Goal: Transaction & Acquisition: Download file/media

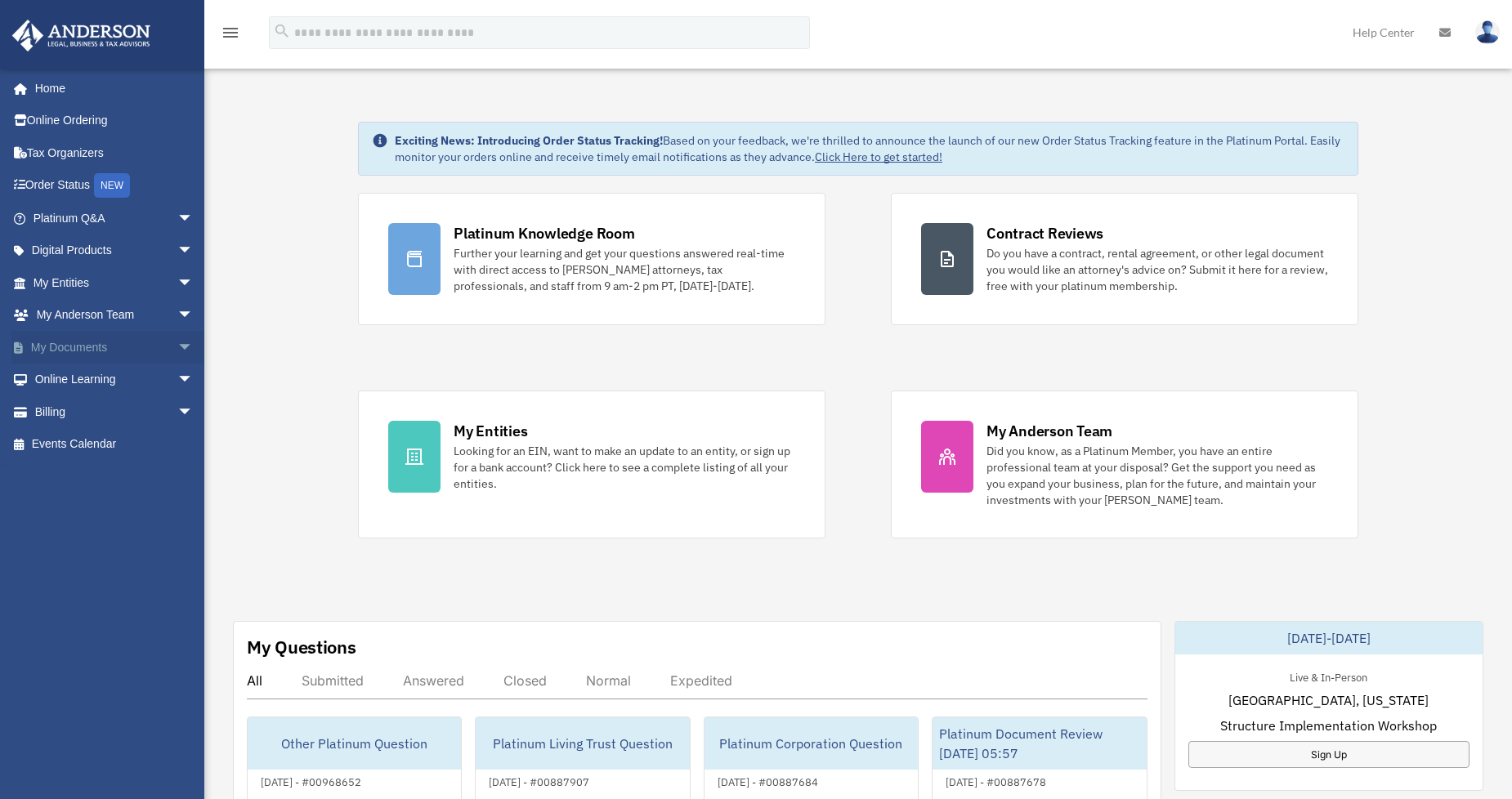
click at [145, 343] on link "My Documents arrow_drop_down" at bounding box center [114, 346] width 206 height 33
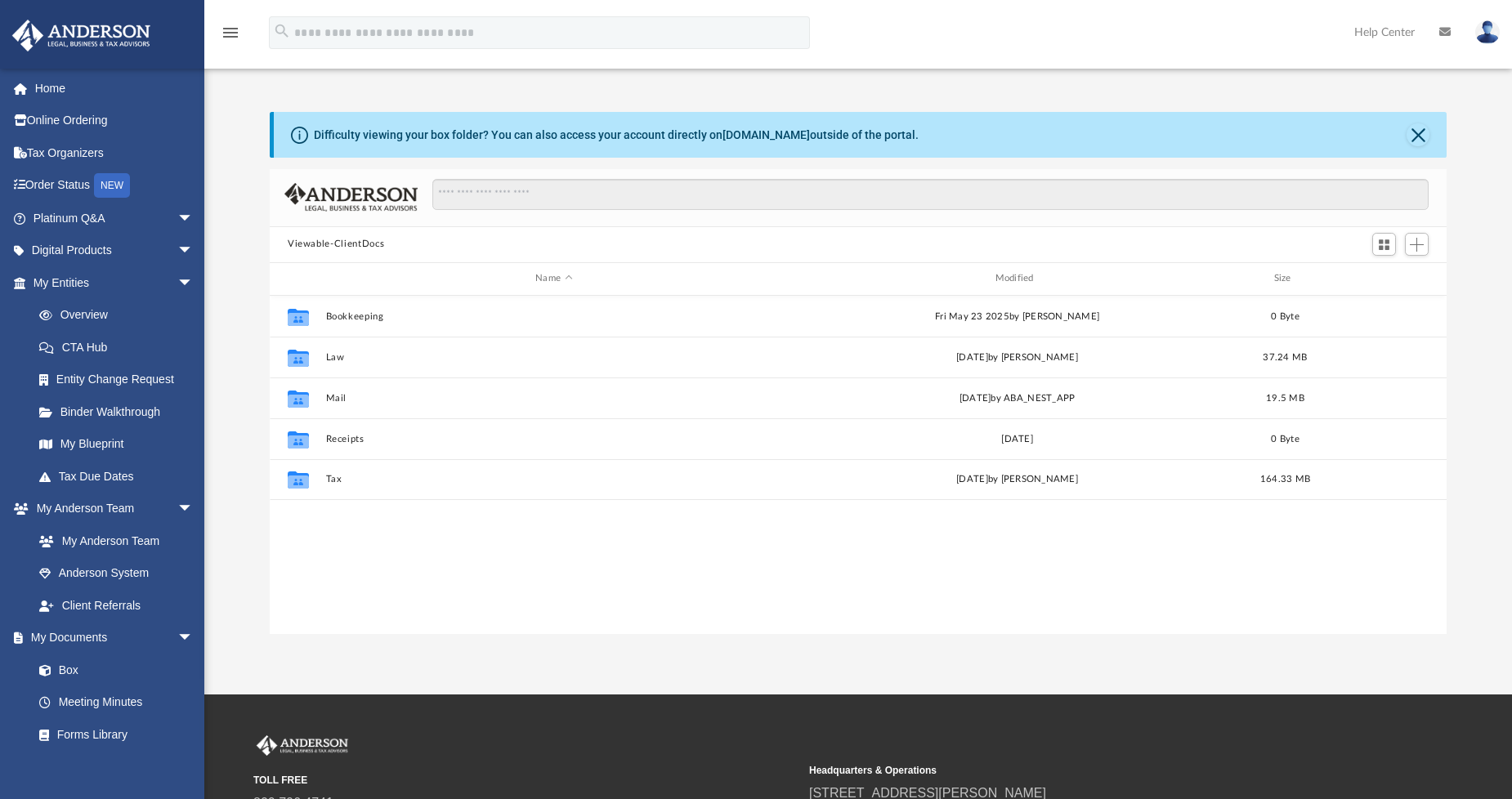
scroll to position [357, 1163]
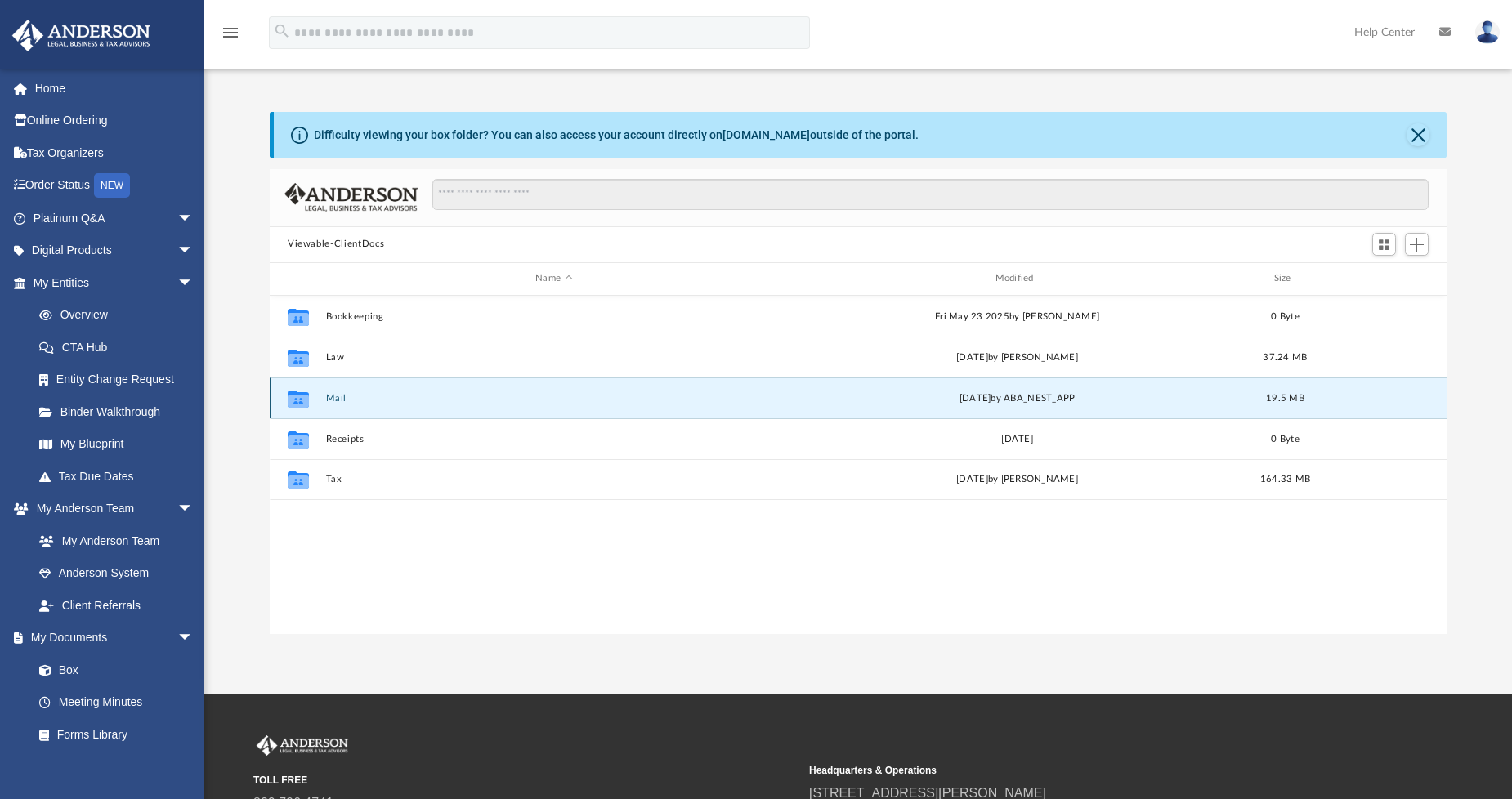
click at [338, 400] on button "Mail" at bounding box center [554, 397] width 456 height 10
click at [339, 396] on button "Mail" at bounding box center [554, 397] width 456 height 10
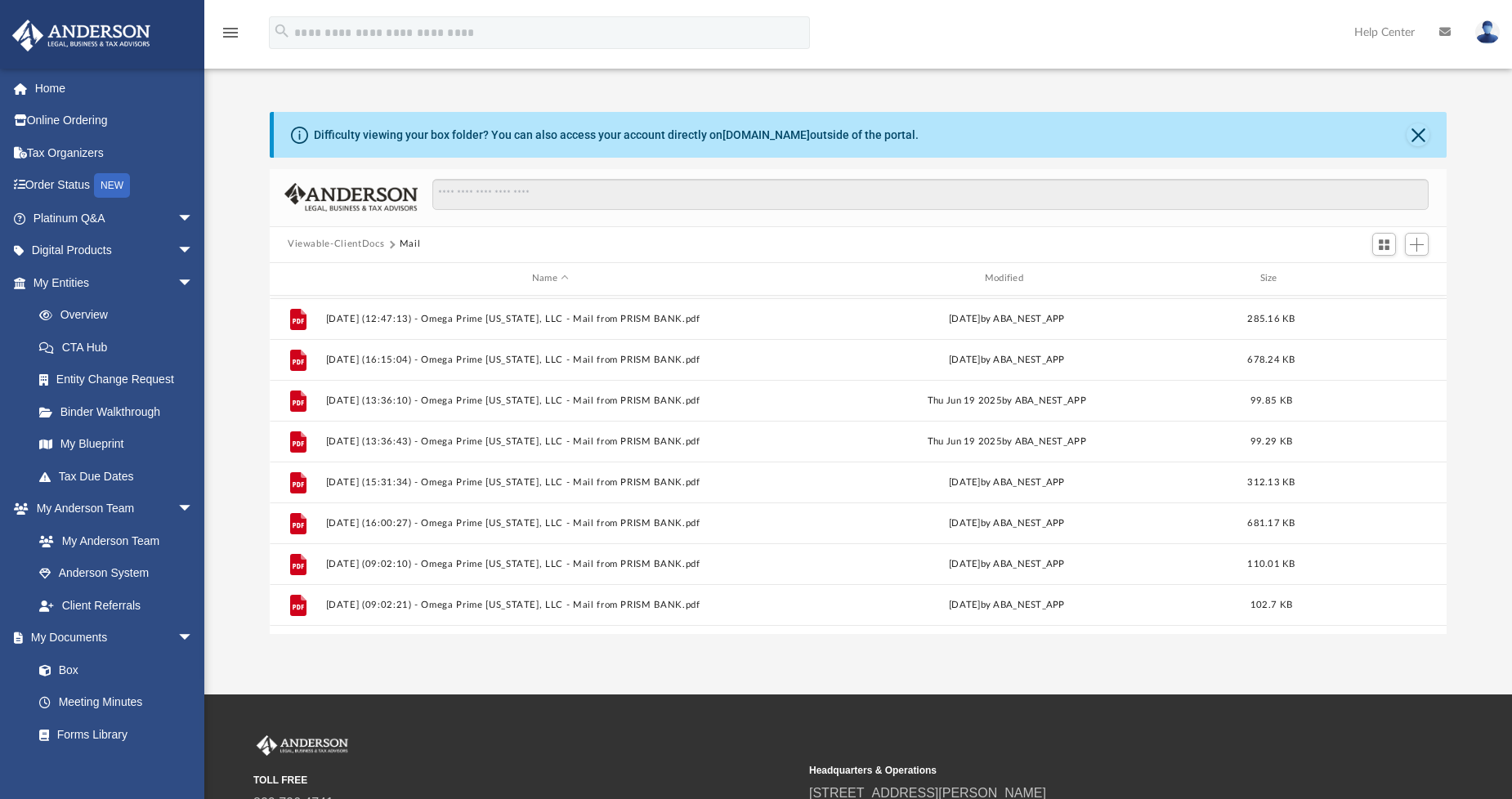
scroll to position [1377, 0]
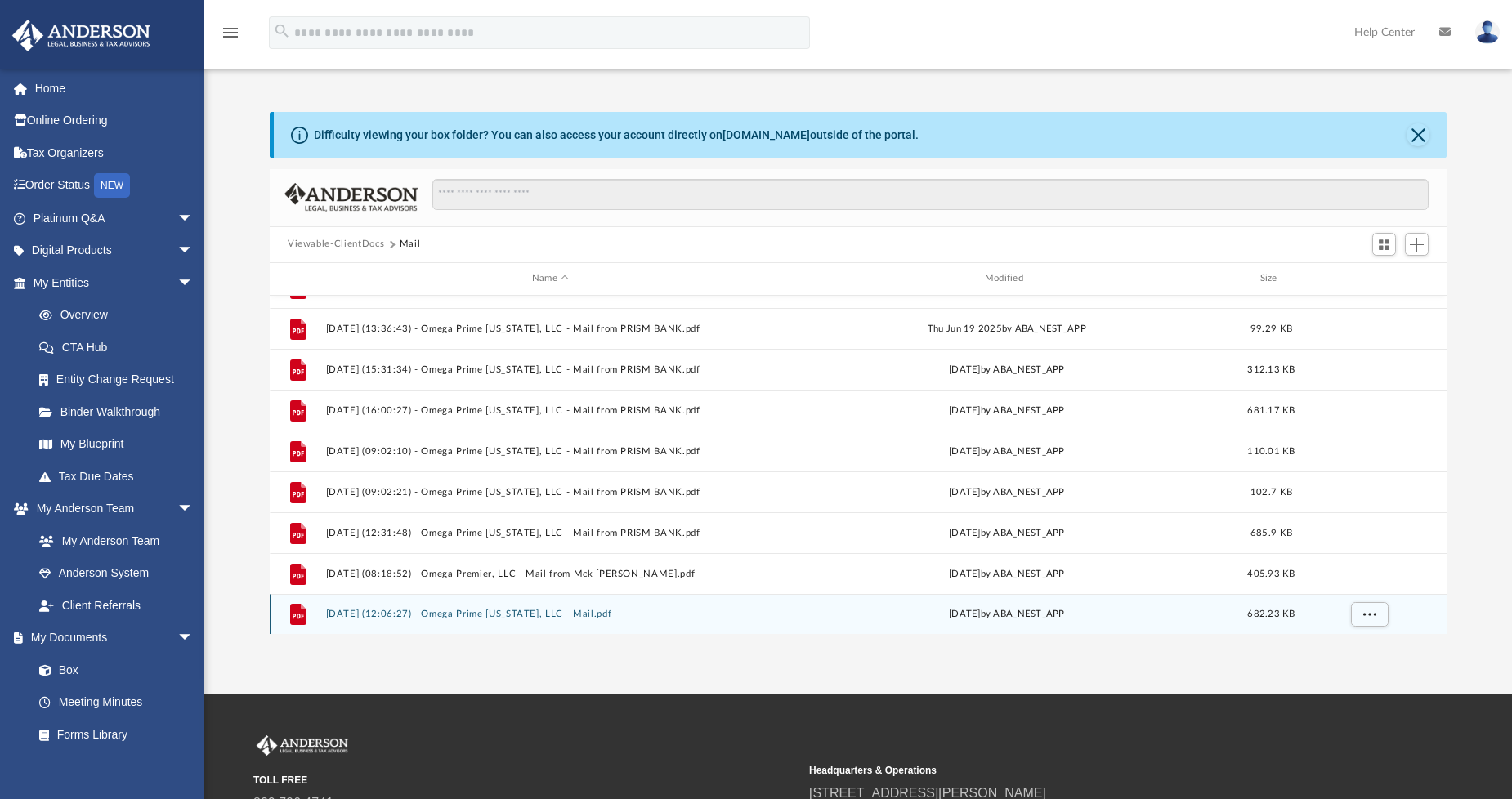
click at [525, 615] on button "[DATE] (12:06:27) - Omega Prime [US_STATE], LLC - Mail.pdf" at bounding box center [550, 613] width 449 height 10
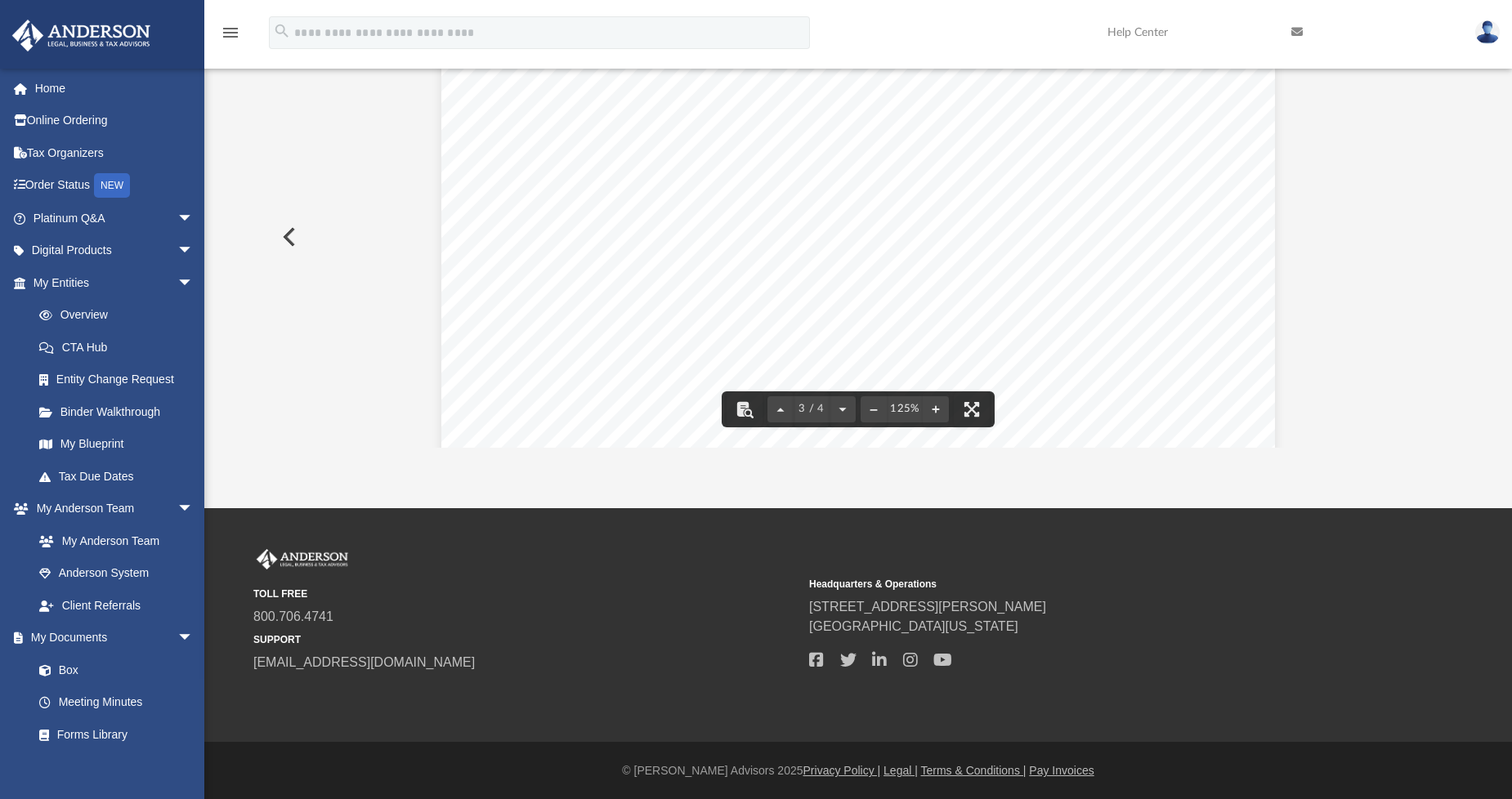
scroll to position [0, 0]
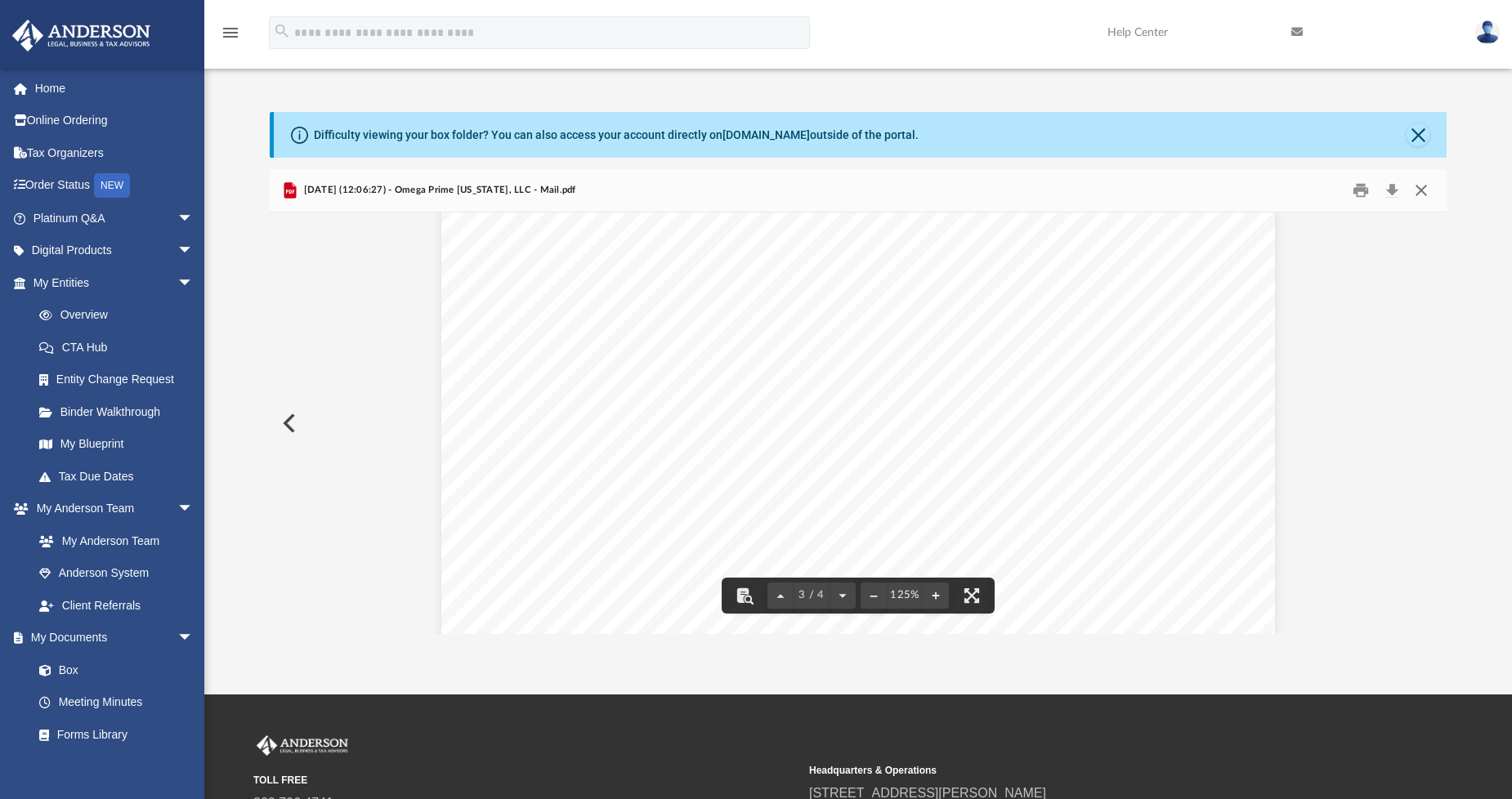
click at [1418, 182] on button "Close" at bounding box center [1421, 189] width 30 height 25
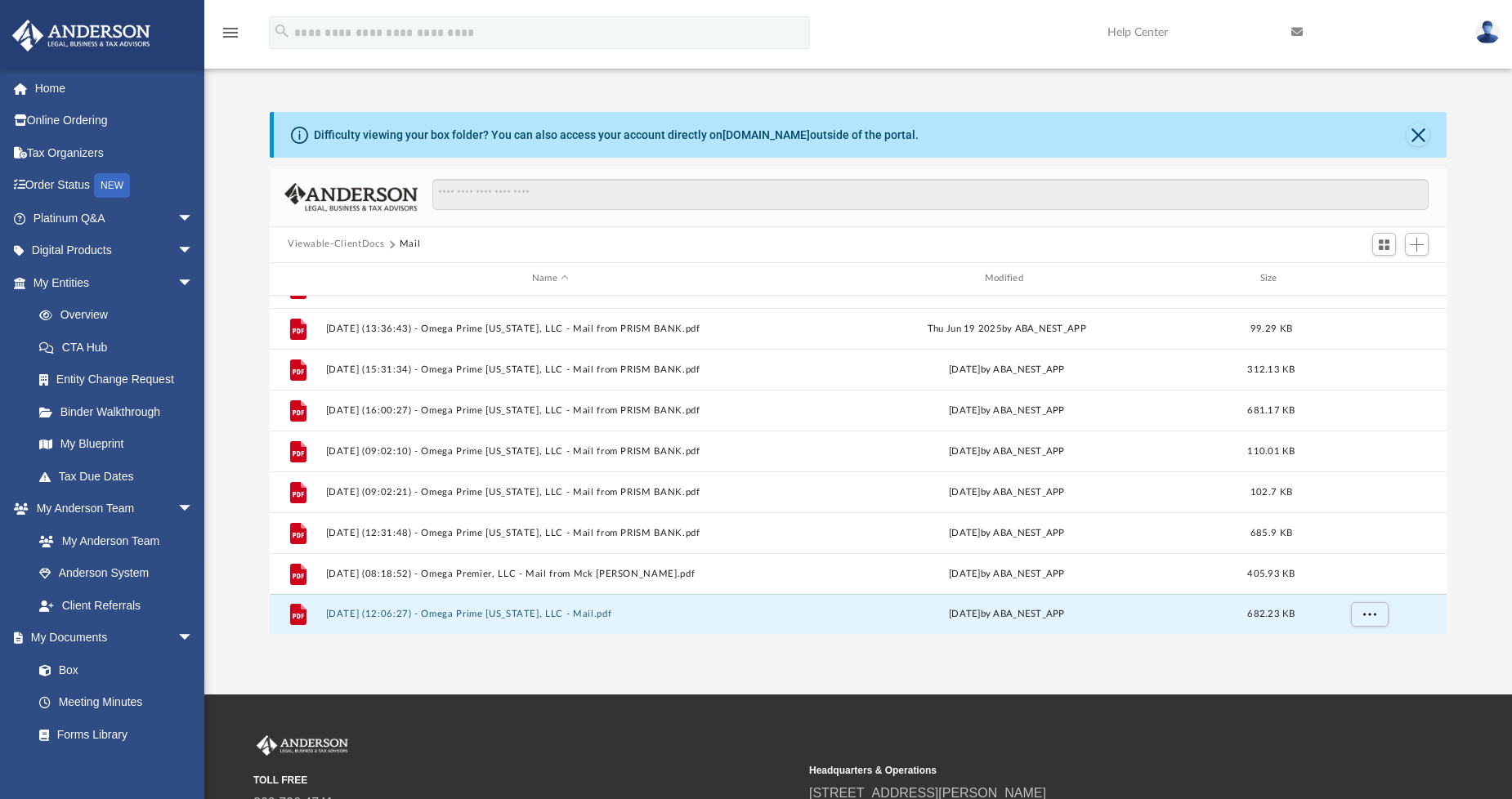
click at [360, 239] on button "Viewable-ClientDocs" at bounding box center [335, 245] width 96 height 15
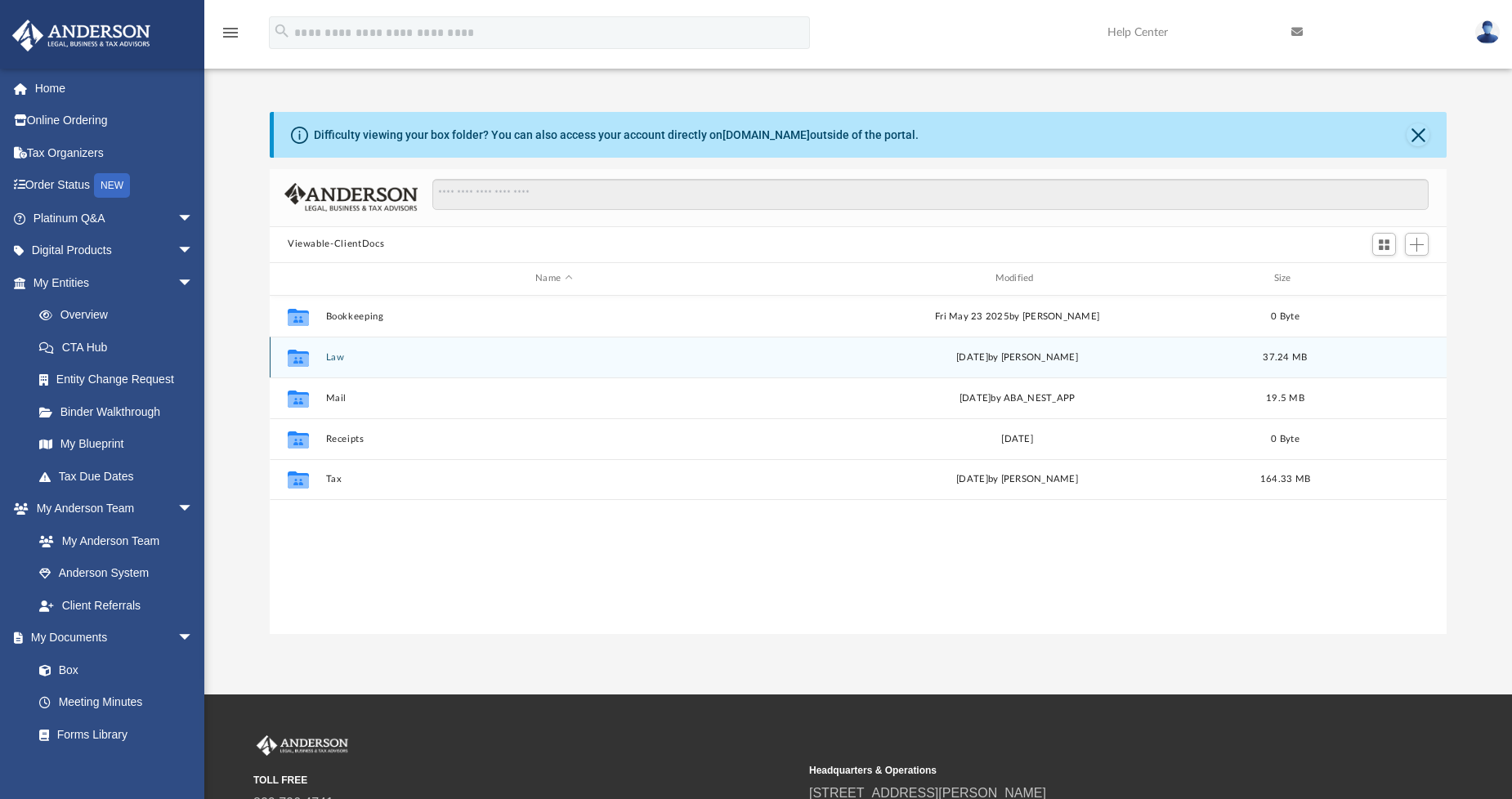
click at [332, 353] on button "Law" at bounding box center [554, 356] width 456 height 10
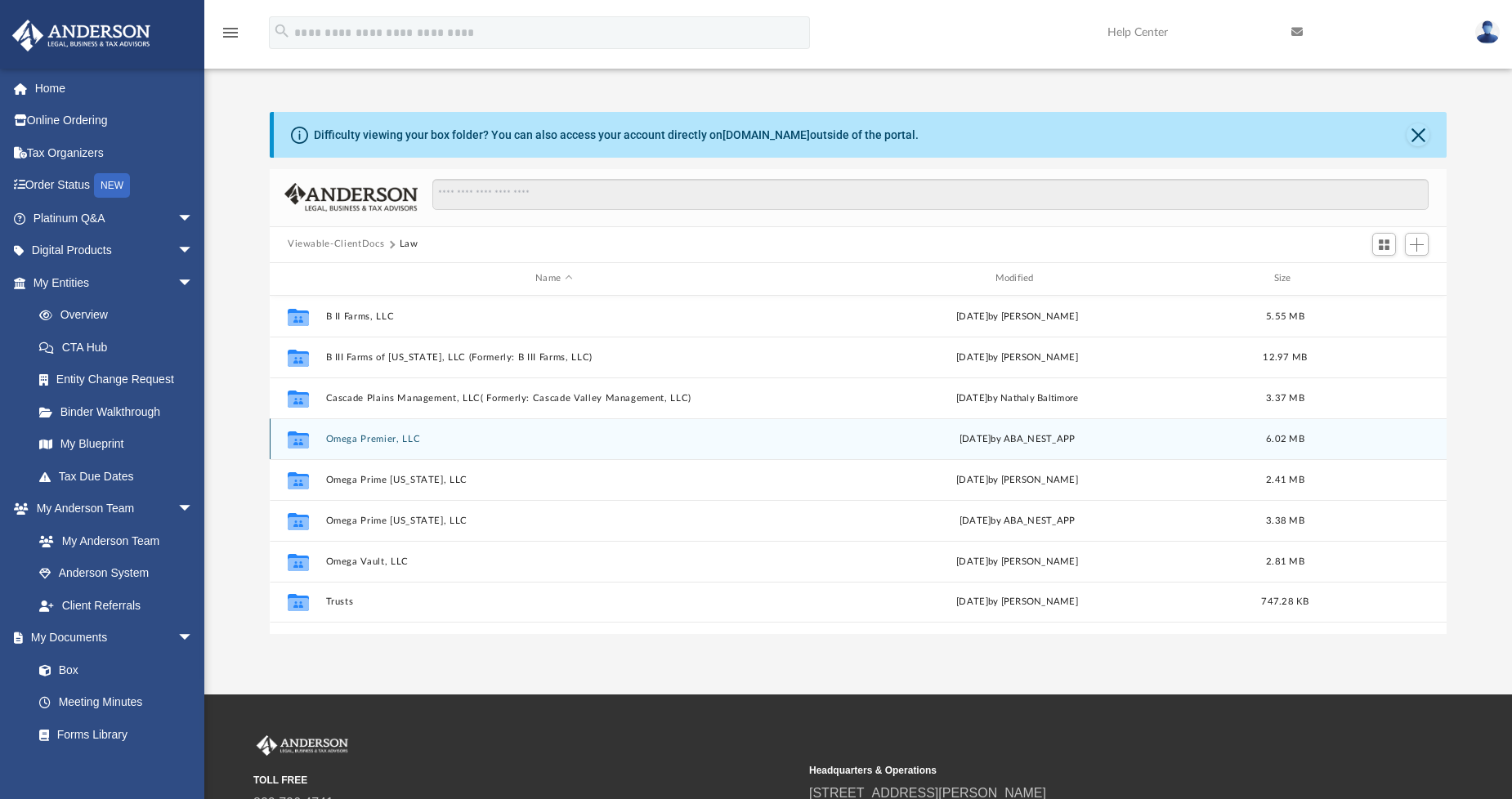
click at [355, 434] on button "Omega Premier, LLC" at bounding box center [554, 438] width 456 height 10
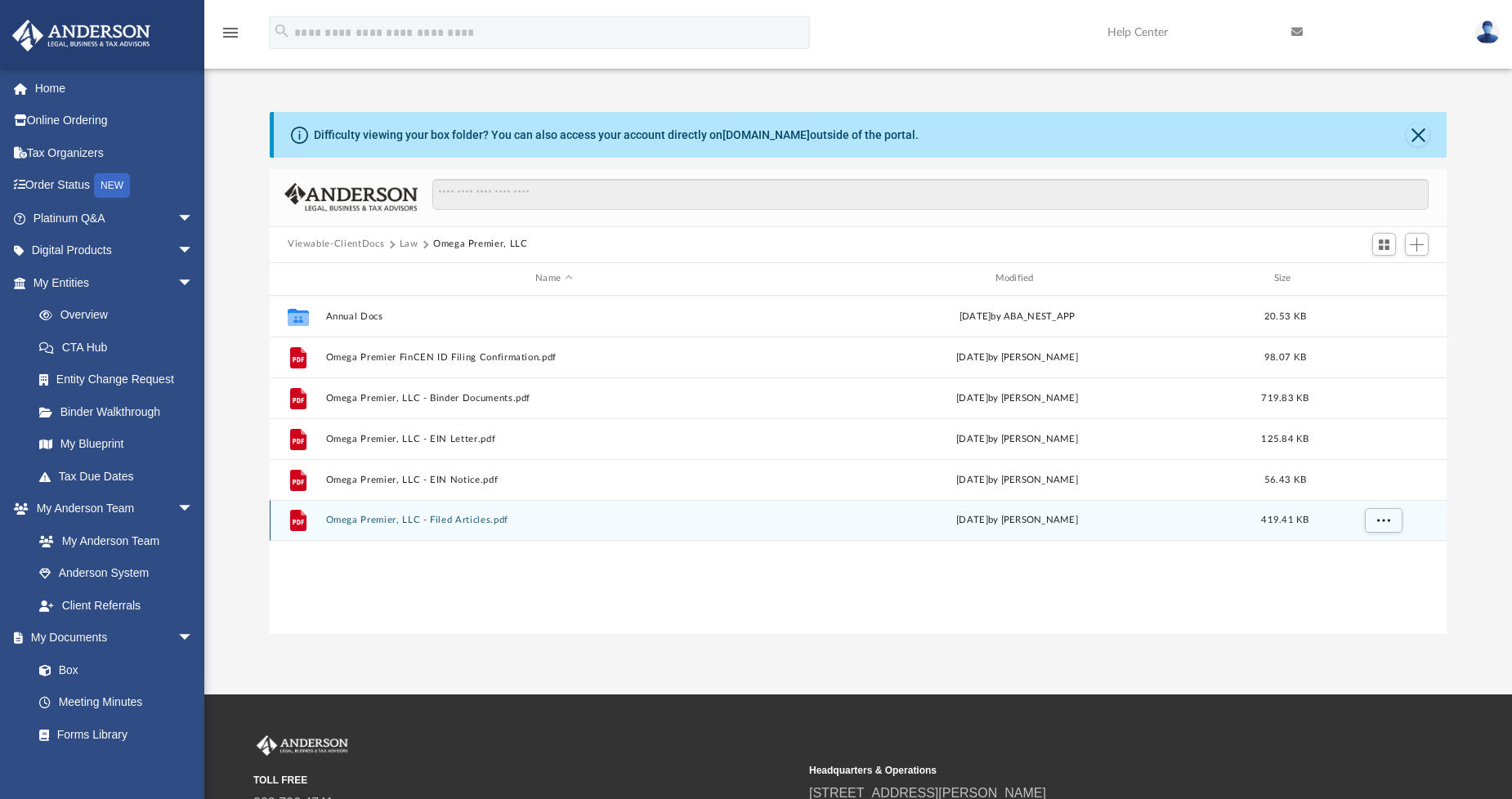
click at [364, 518] on button "Omega Premier, LLC - Filed Articles.pdf" at bounding box center [554, 519] width 456 height 10
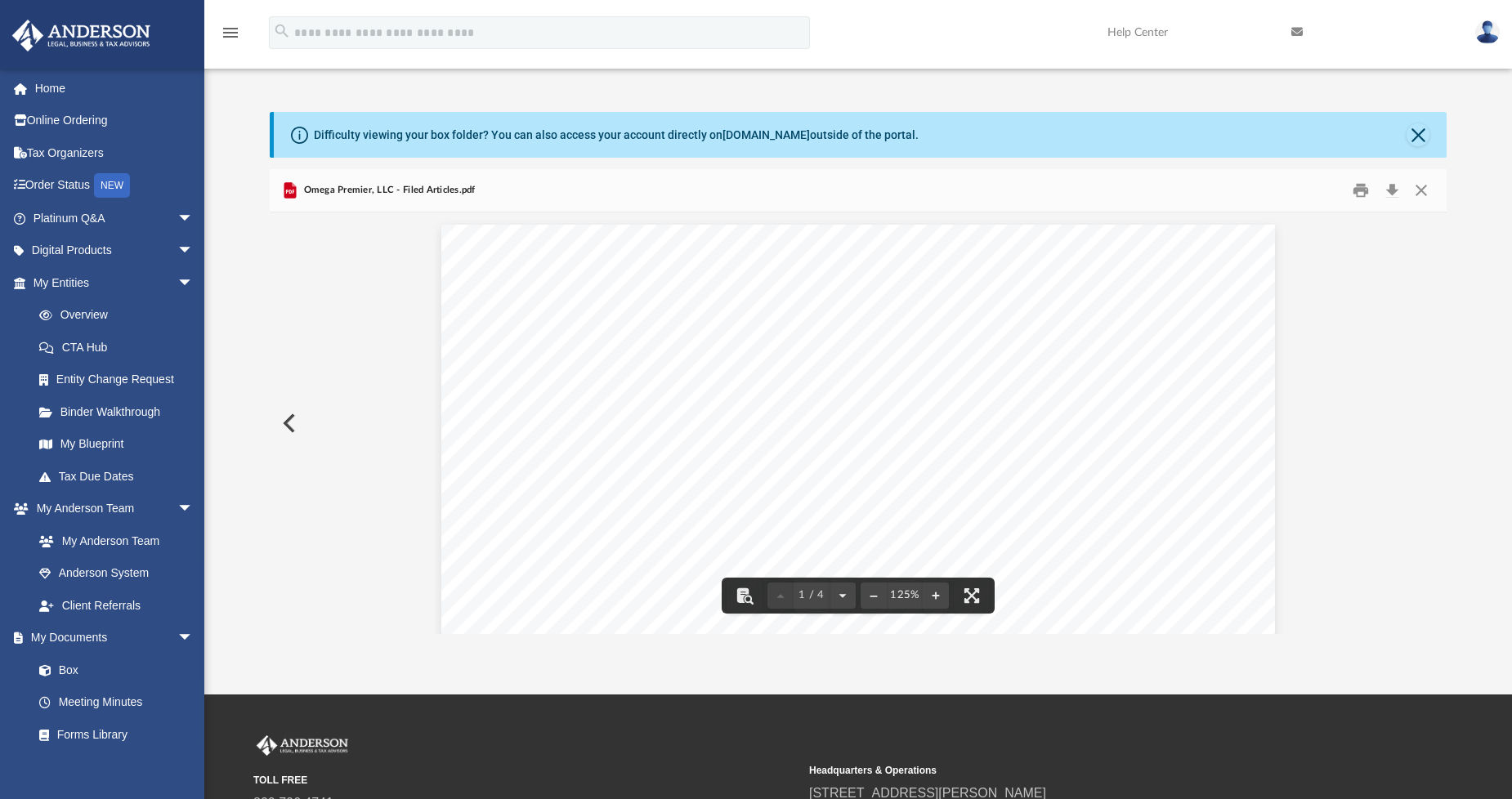
click at [289, 428] on button "Preview" at bounding box center [288, 423] width 36 height 46
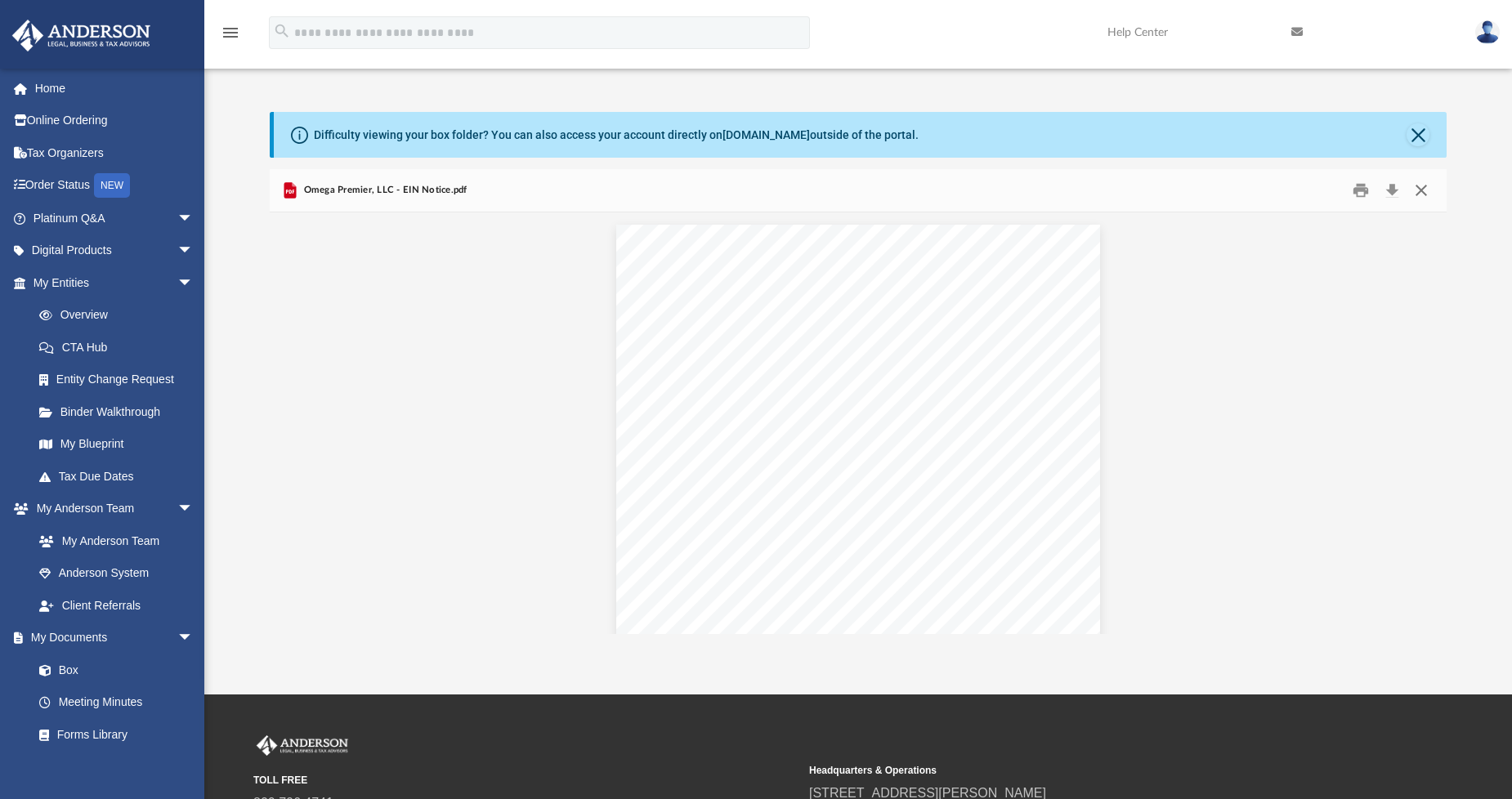
click at [1423, 191] on button "Close" at bounding box center [1421, 189] width 30 height 25
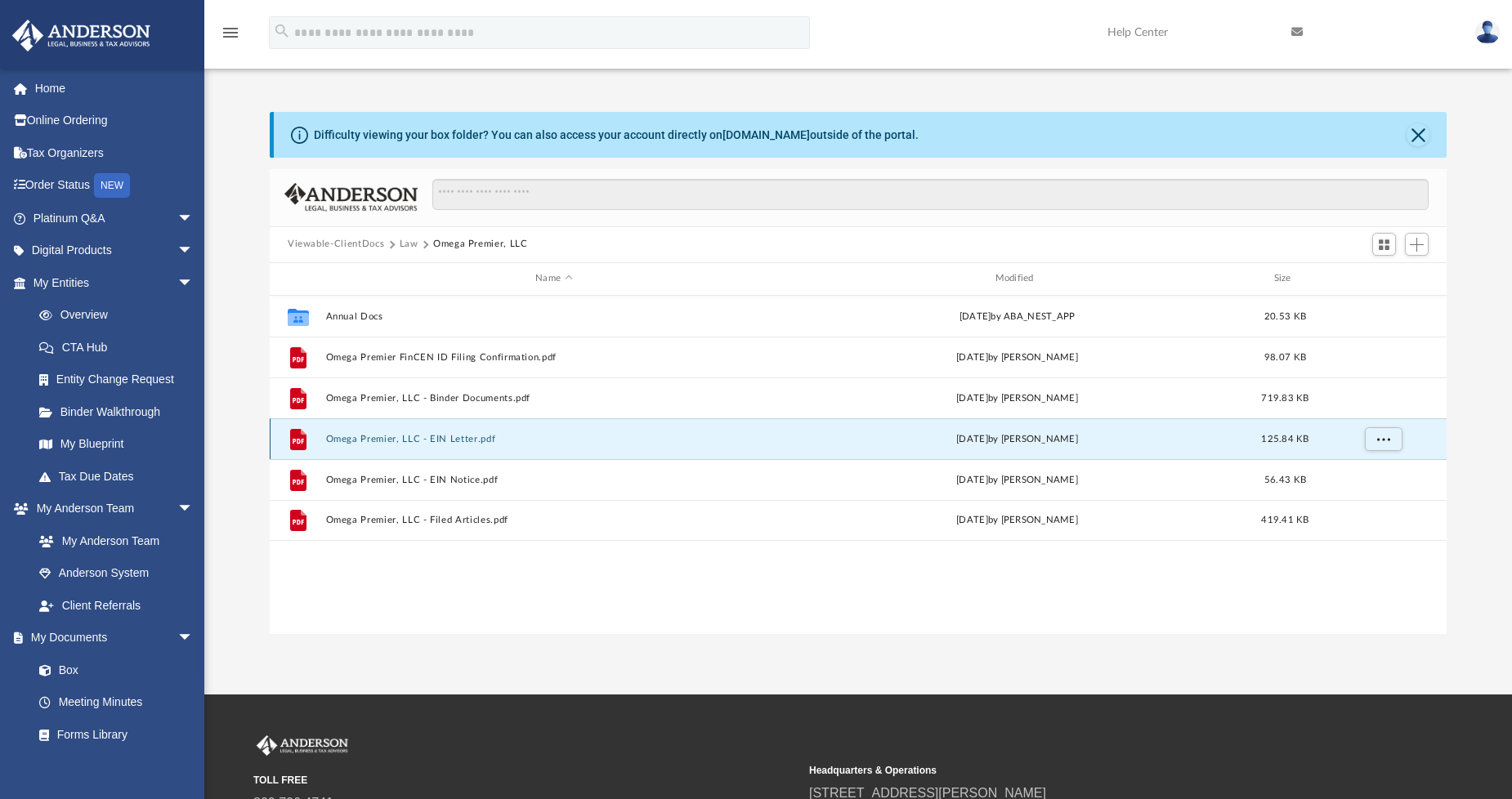
click at [421, 433] on button "Omega Premier, LLC - EIN Letter.pdf" at bounding box center [554, 438] width 456 height 10
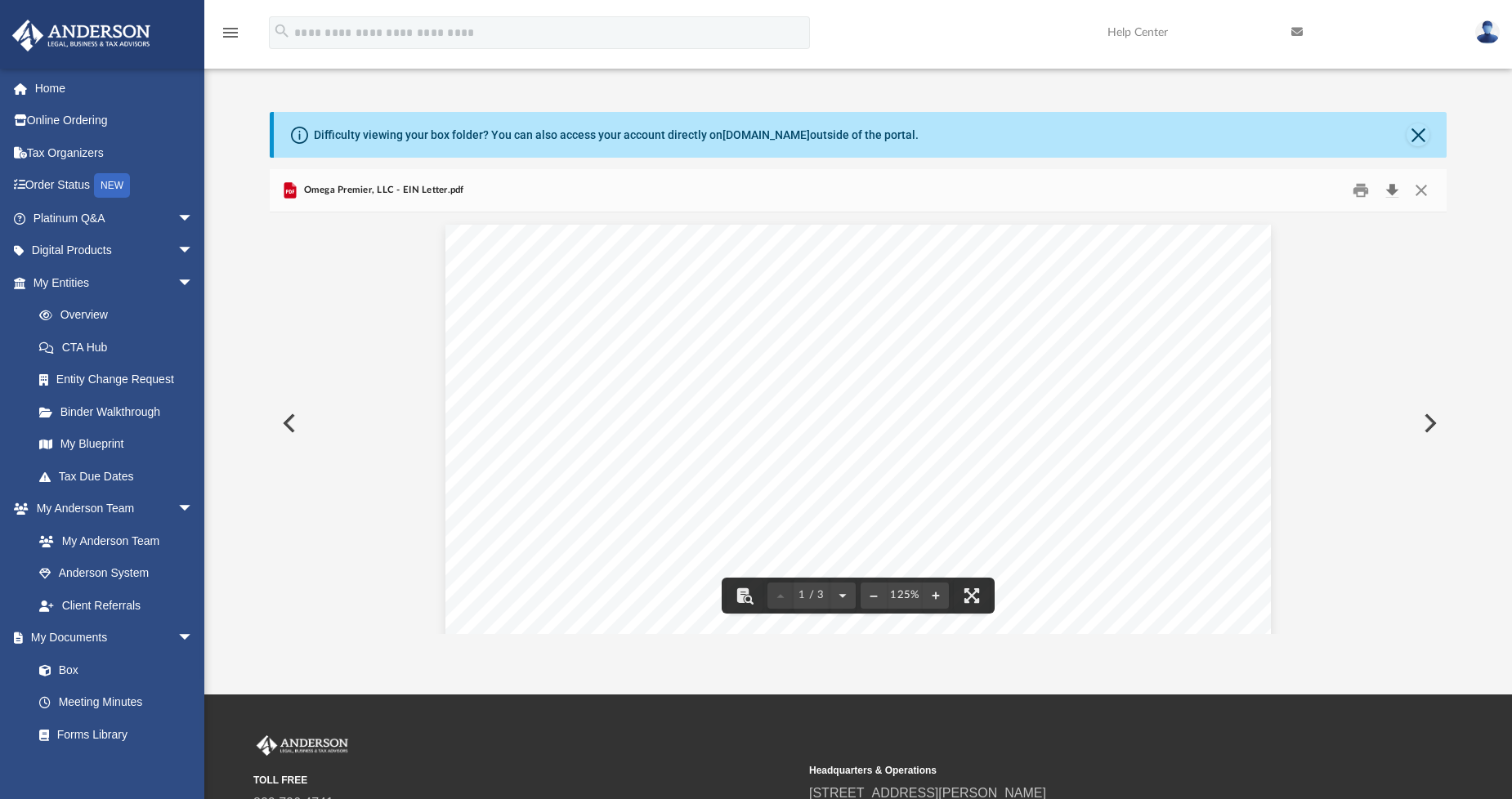
click at [1387, 185] on button "Download" at bounding box center [1392, 189] width 30 height 25
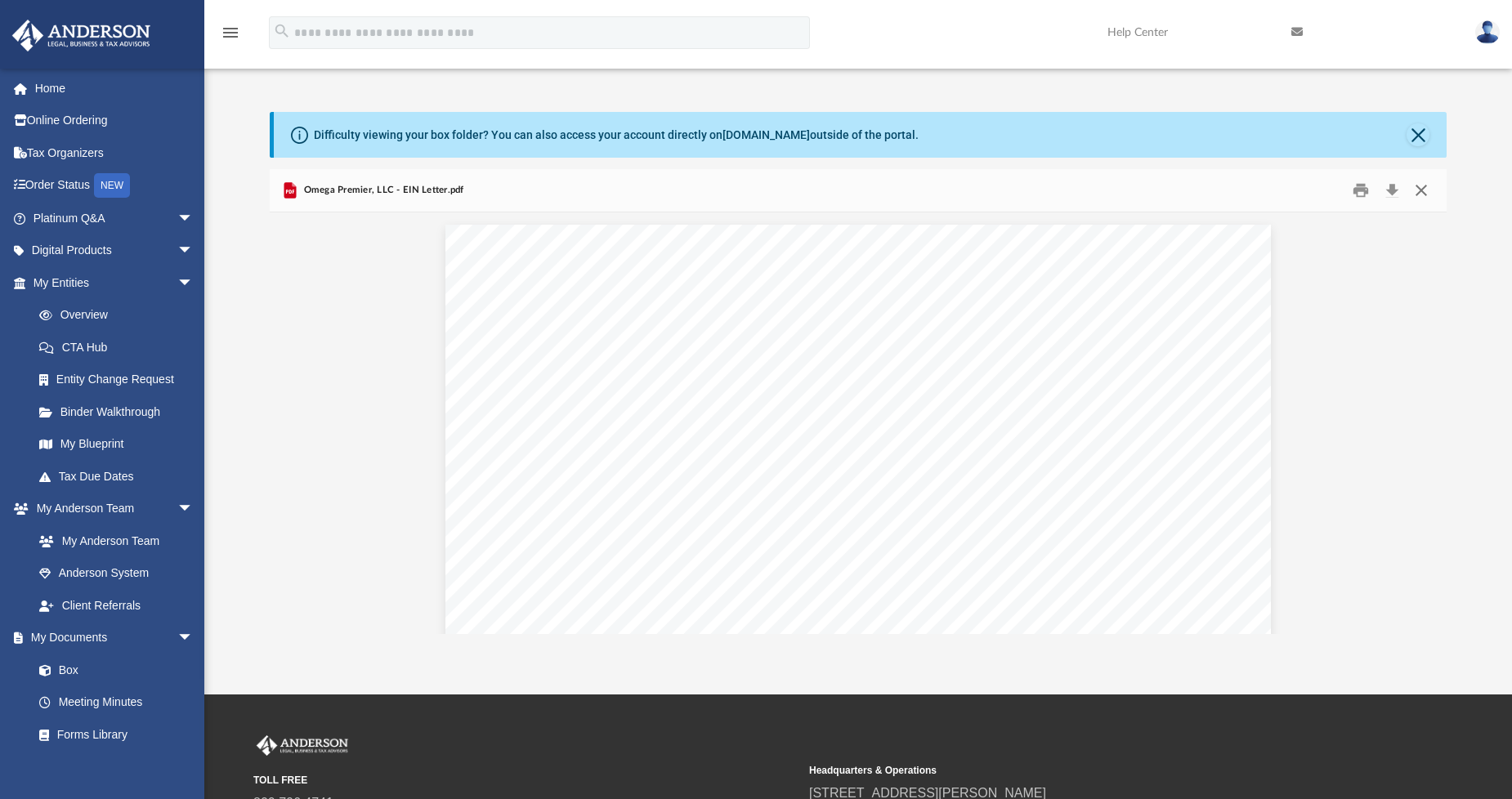
click at [1418, 189] on button "Close" at bounding box center [1421, 189] width 30 height 25
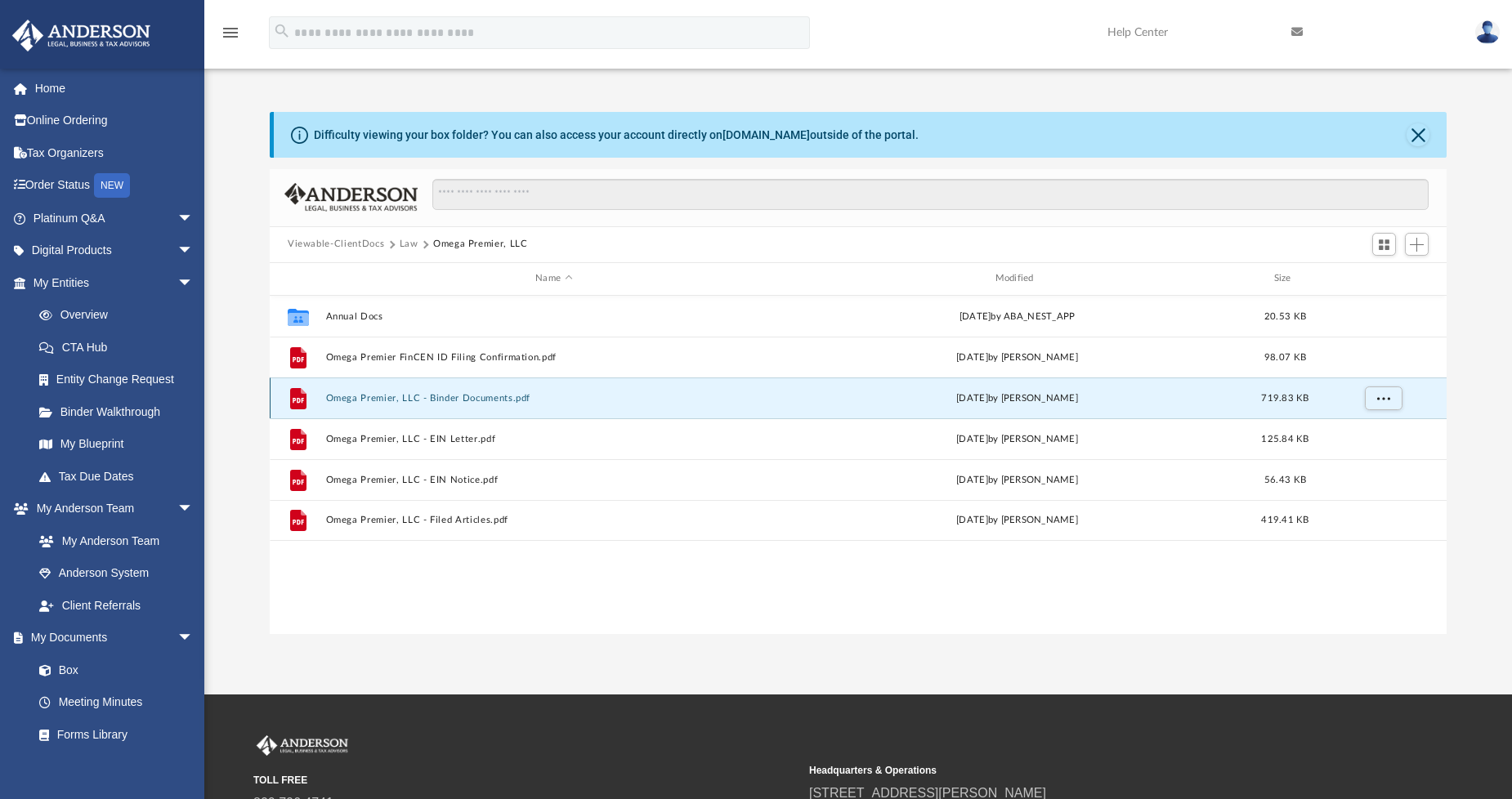
click at [417, 399] on button "Omega Premier, LLC - Binder Documents.pdf" at bounding box center [554, 397] width 456 height 10
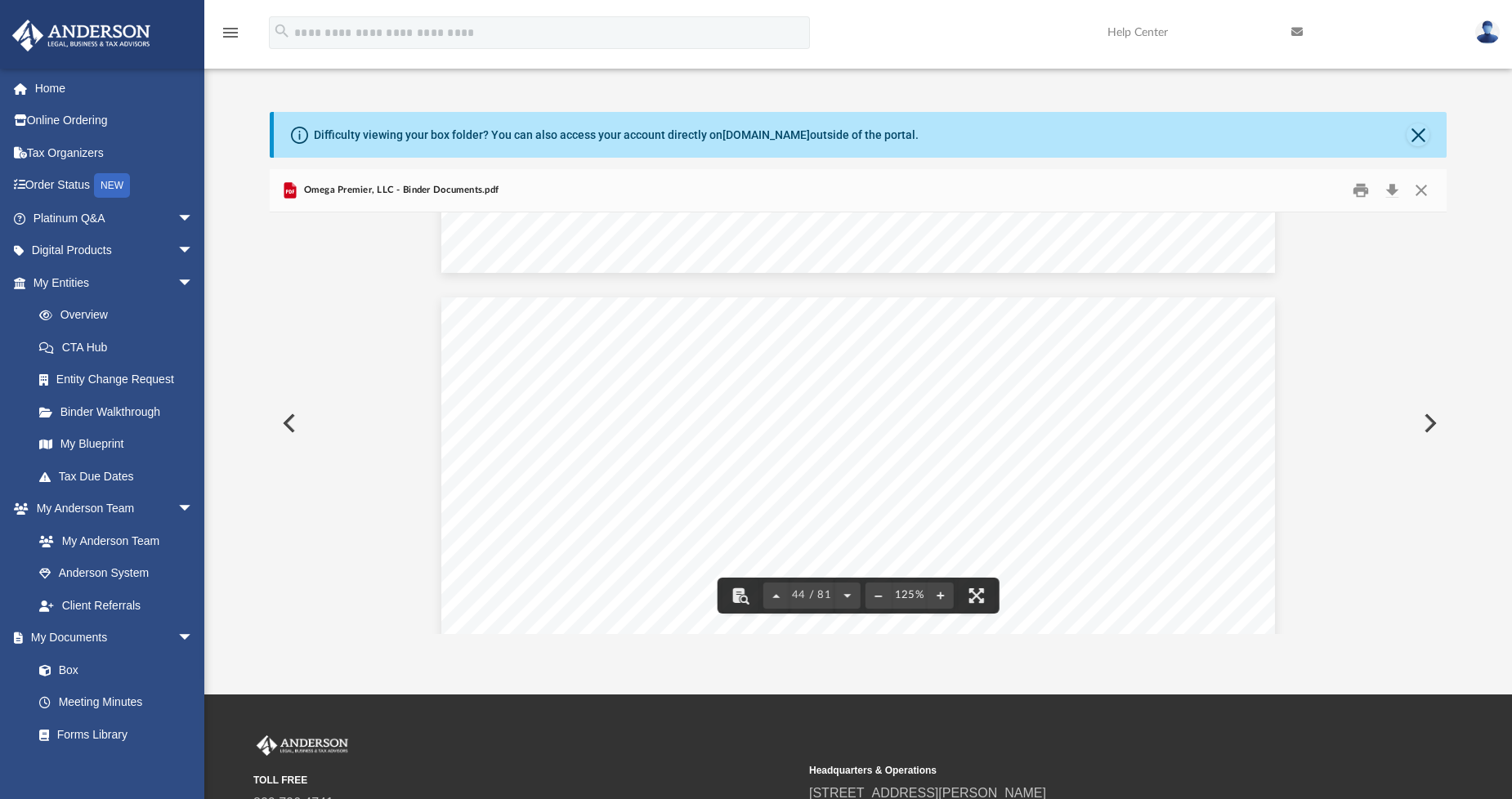
scroll to position [48073, 0]
drag, startPoint x: 1442, startPoint y: 442, endPoint x: 1429, endPoint y: 574, distance: 132.6
click at [1429, 574] on div "Operating Agreement of Omega Premier, LLC Page 26 of 54 (d) Adverse Impact on F…" at bounding box center [858, 424] width 1177 height 422
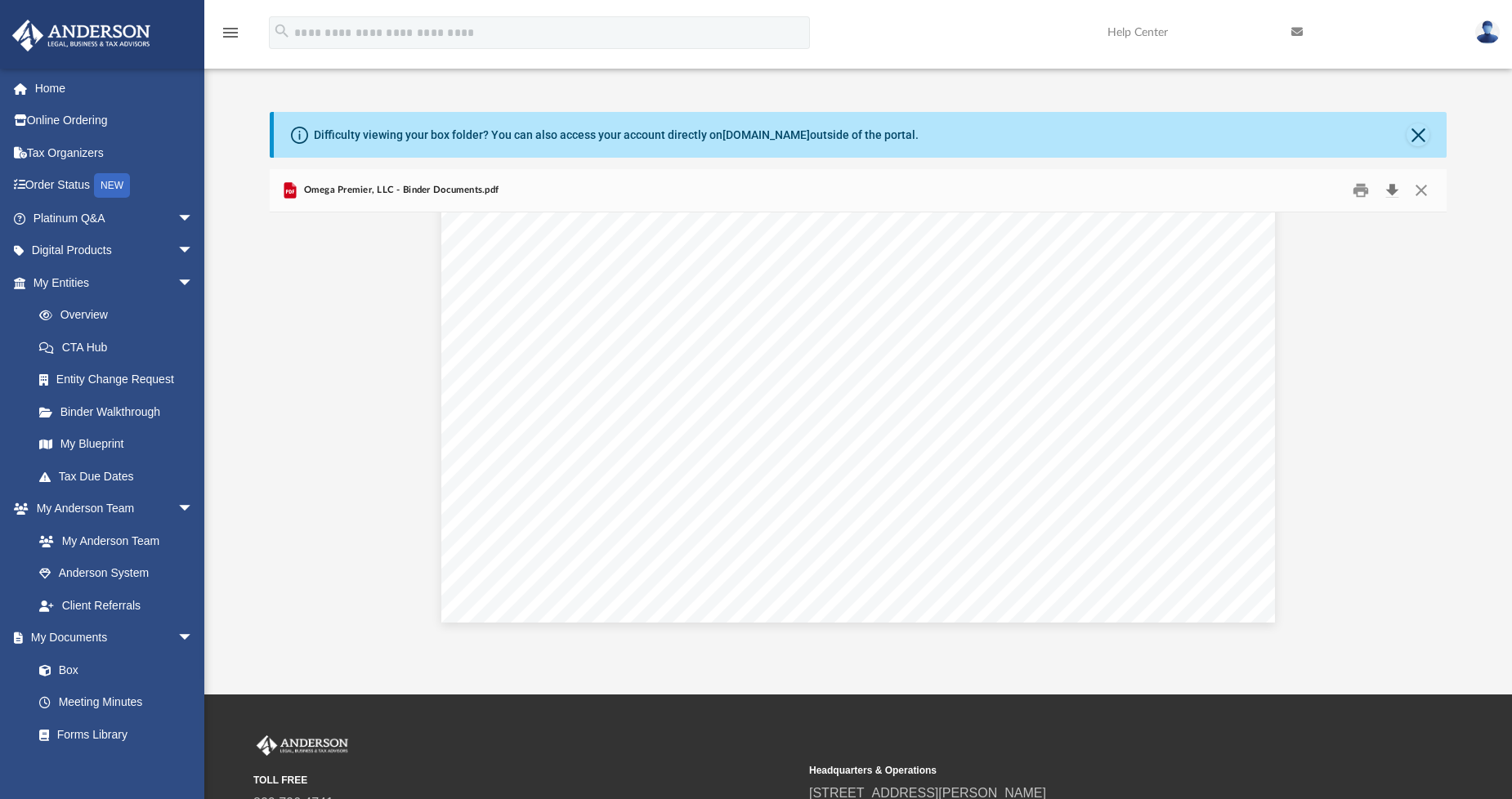
click at [1390, 189] on button "Download" at bounding box center [1392, 189] width 30 height 25
click at [1424, 189] on button "Close" at bounding box center [1421, 189] width 30 height 25
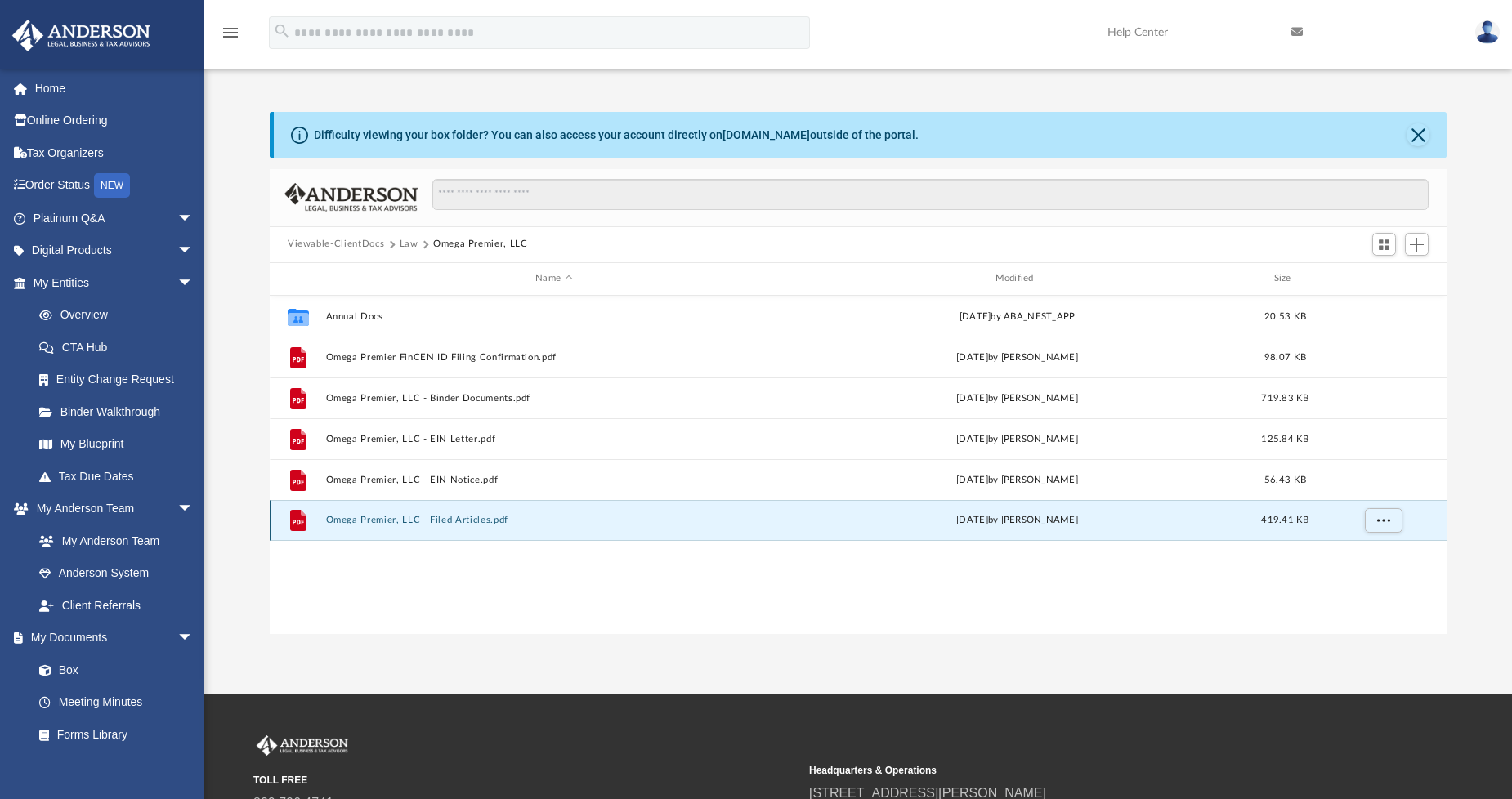
click at [447, 516] on button "Omega Premier, LLC - Filed Articles.pdf" at bounding box center [554, 519] width 456 height 10
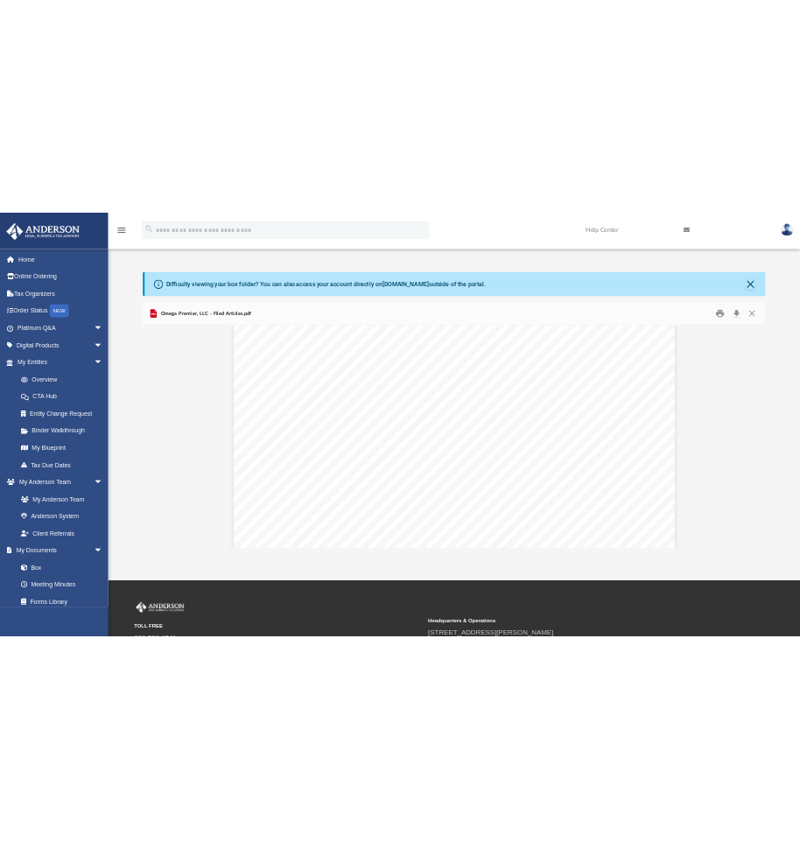
scroll to position [4273, 0]
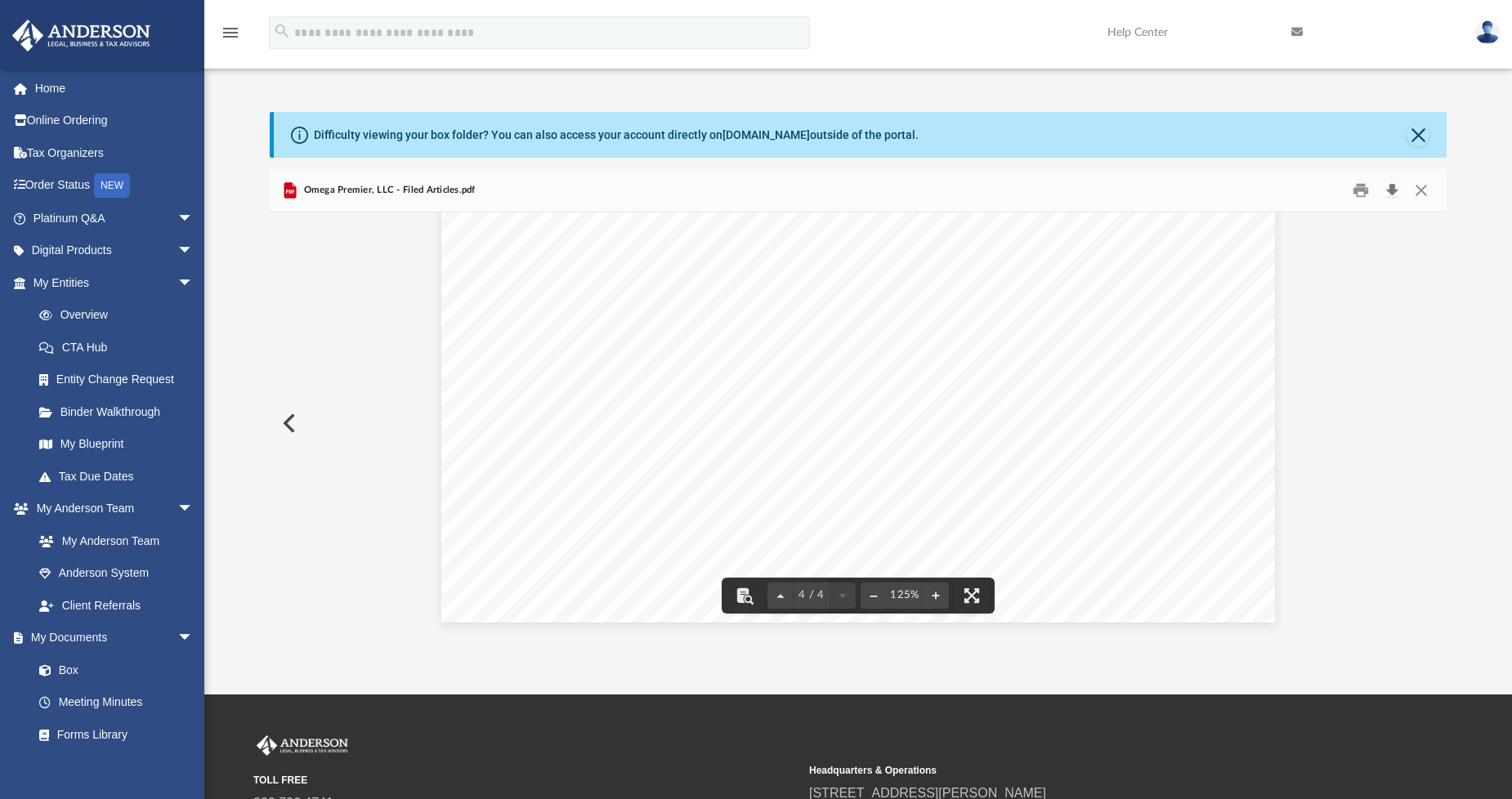
click at [1392, 189] on button "Download" at bounding box center [1392, 189] width 30 height 25
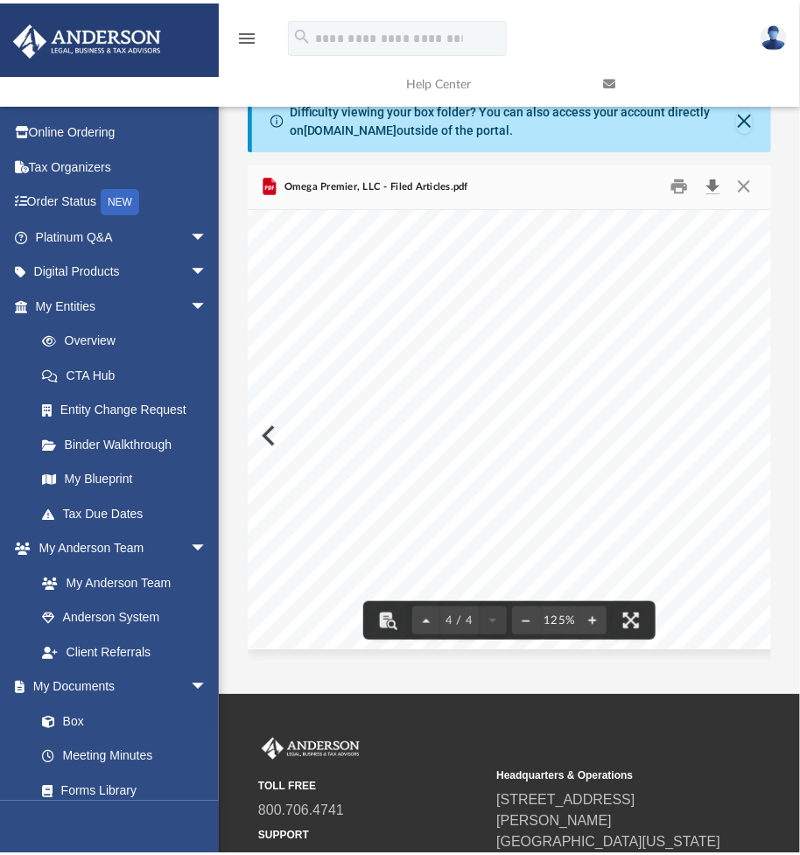
scroll to position [1917, 0]
